Goal: Navigation & Orientation: Understand site structure

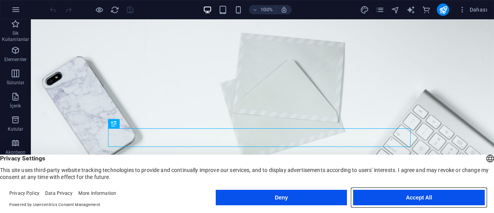
click at [407, 193] on button "Accept All" at bounding box center [419, 197] width 132 height 15
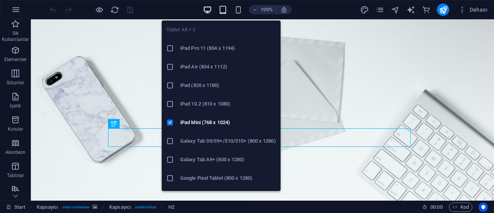
click at [226, 9] on icon "button" at bounding box center [222, 9] width 9 height 9
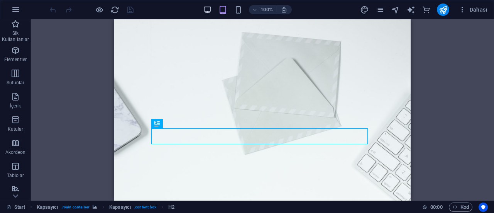
click at [207, 5] on icon "button" at bounding box center [207, 9] width 9 height 9
